Goal: Task Accomplishment & Management: Manage account settings

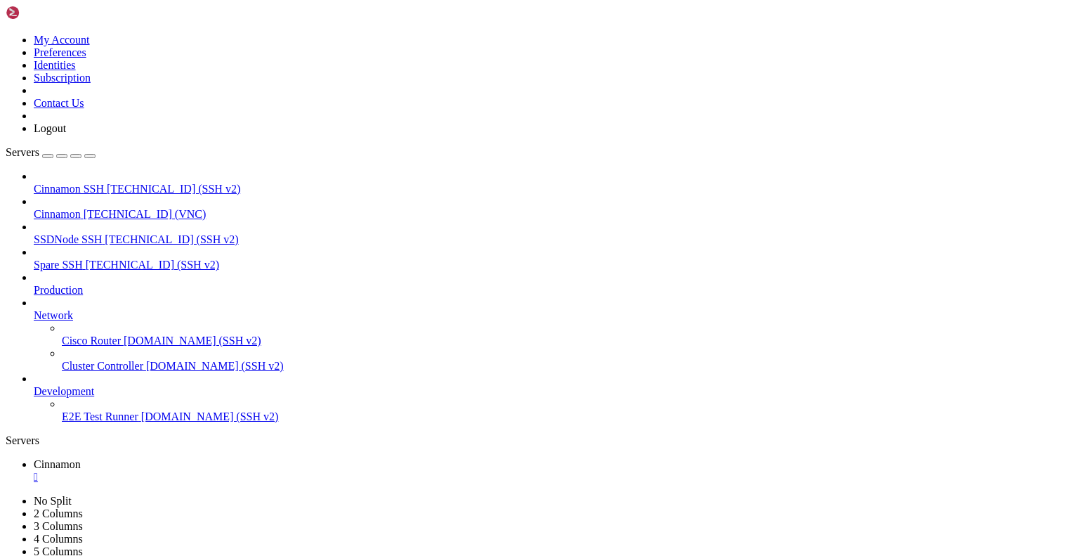
click at [257, 471] on div "" at bounding box center [554, 477] width 1040 height 13
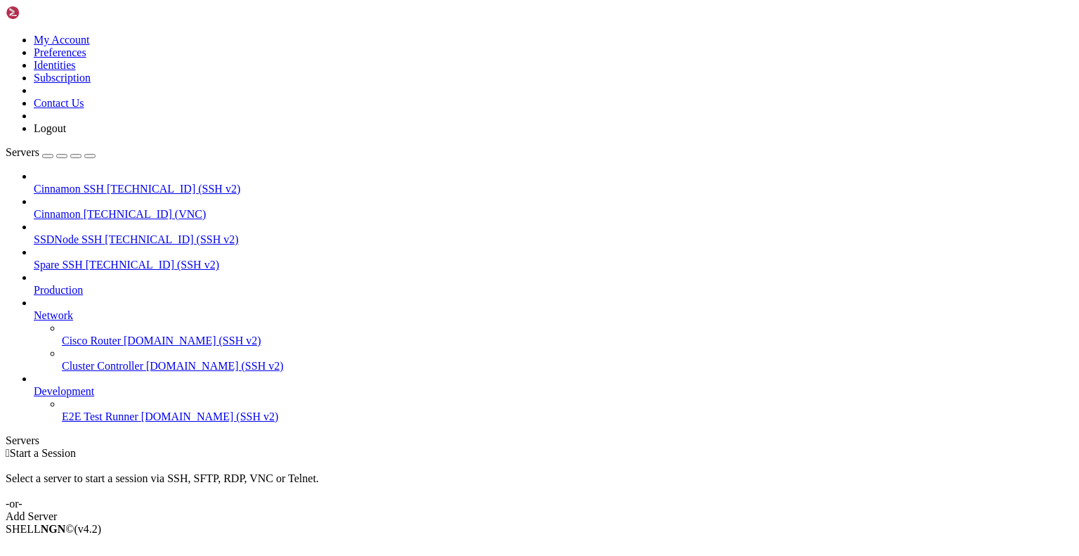
click at [6, 34] on link at bounding box center [6, 34] width 0 height 0
click at [66, 134] on link "Logout" at bounding box center [50, 128] width 32 height 12
